Goal: Task Accomplishment & Management: Complete application form

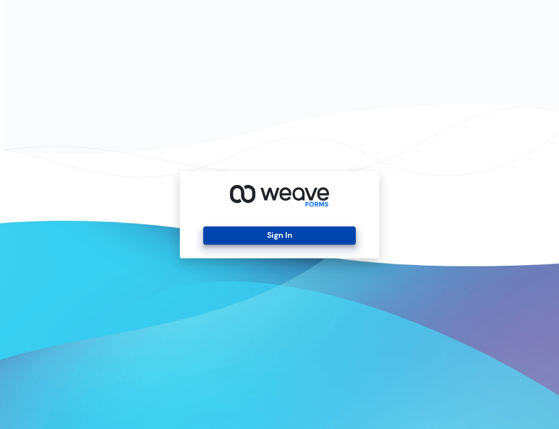
click at [333, 237] on button "Sign In" at bounding box center [279, 236] width 152 height 18
click at [331, 235] on button "Sign In" at bounding box center [279, 236] width 152 height 18
